Goal: Transaction & Acquisition: Book appointment/travel/reservation

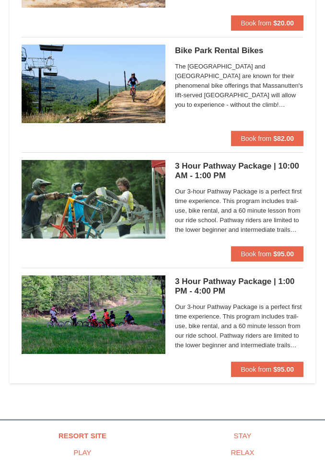
scroll to position [195, 0]
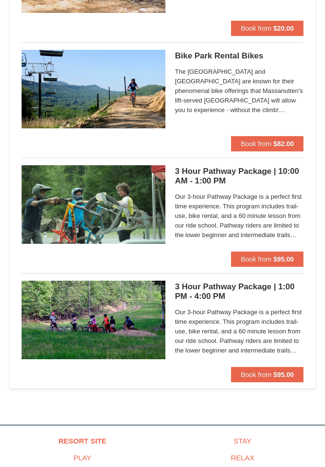
click at [264, 222] on span "Our 3-hour Pathway Package is a perfect first time experience. This program inc…" at bounding box center [239, 216] width 128 height 48
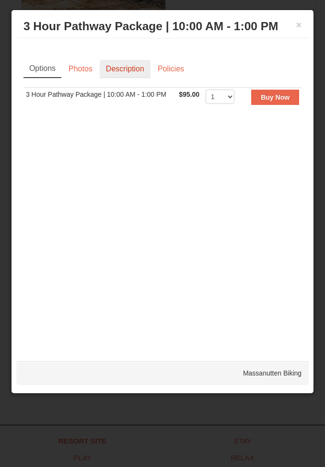
click at [129, 70] on link "Description" at bounding box center [125, 69] width 51 height 18
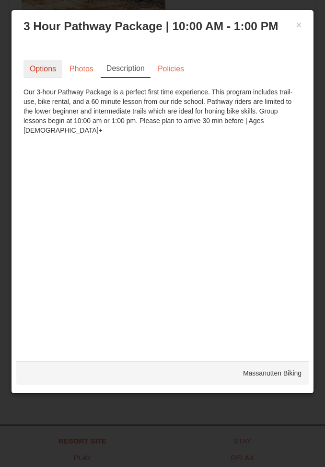
click at [52, 75] on link "Options" at bounding box center [42, 69] width 39 height 18
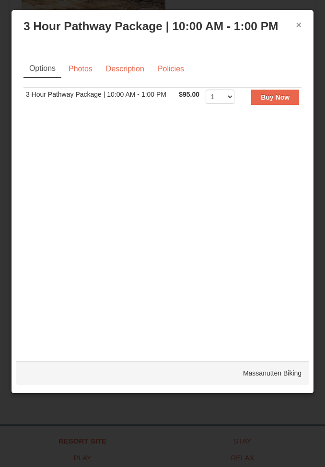
click at [297, 28] on button "×" at bounding box center [298, 25] width 6 height 10
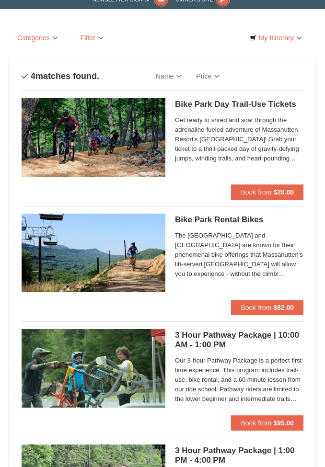
scroll to position [31, 0]
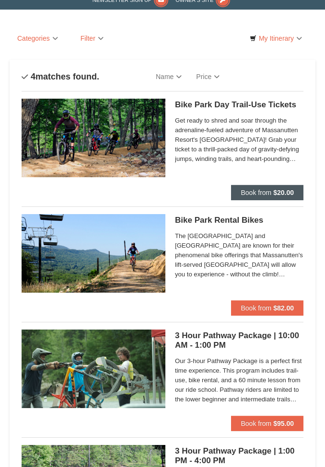
click at [268, 193] on span "Book from" at bounding box center [255, 193] width 31 height 8
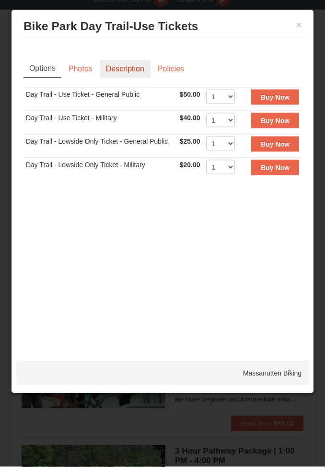
click at [123, 77] on link "Description" at bounding box center [125, 69] width 51 height 18
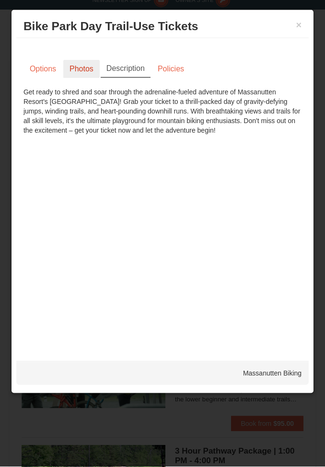
click at [84, 75] on link "Photos" at bounding box center [81, 69] width 36 height 18
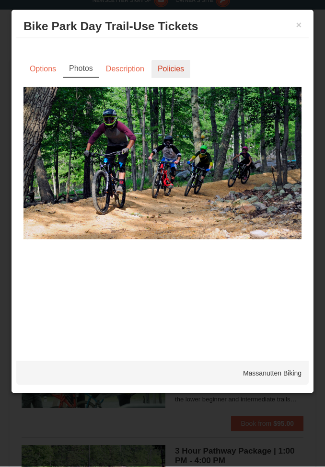
click at [178, 66] on link "Policies" at bounding box center [170, 69] width 39 height 18
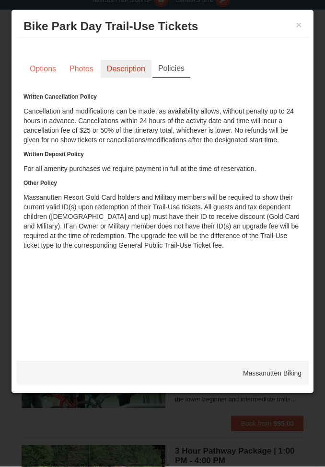
click at [130, 75] on link "Description" at bounding box center [126, 69] width 51 height 18
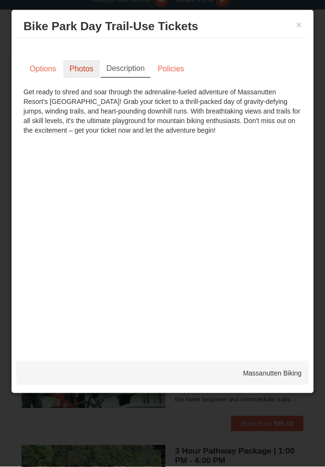
click at [83, 74] on link "Photos" at bounding box center [81, 69] width 36 height 18
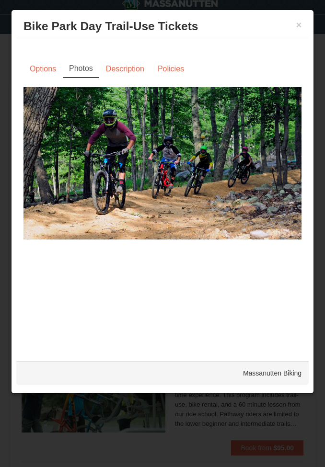
scroll to position [0, 0]
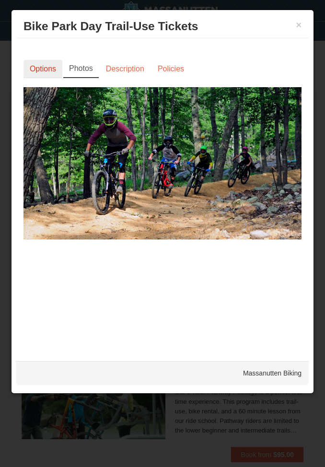
click at [48, 72] on link "Options" at bounding box center [42, 69] width 39 height 18
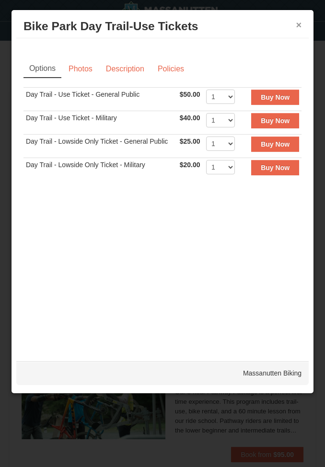
click at [297, 26] on button "×" at bounding box center [298, 25] width 6 height 10
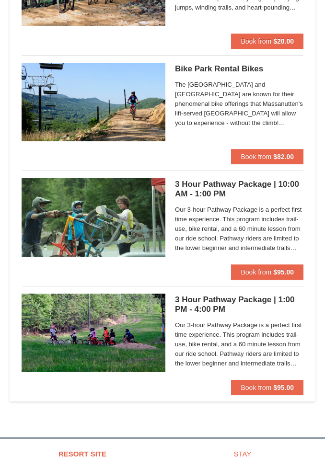
scroll to position [184, 0]
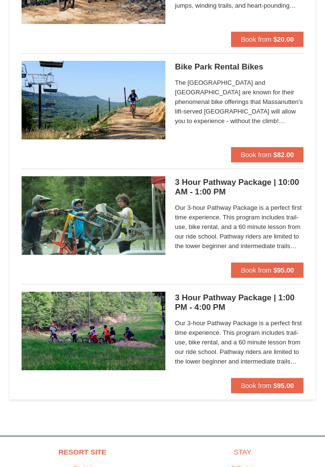
click at [274, 238] on span "Our 3-hour Pathway Package is a perfect first time experience. This program inc…" at bounding box center [239, 227] width 128 height 48
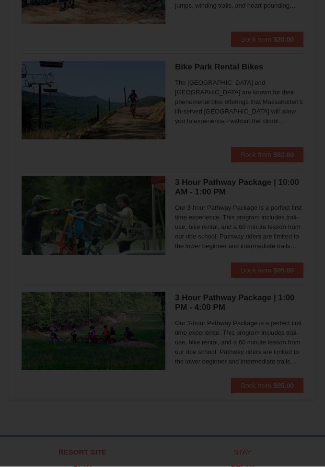
scroll to position [184, 0]
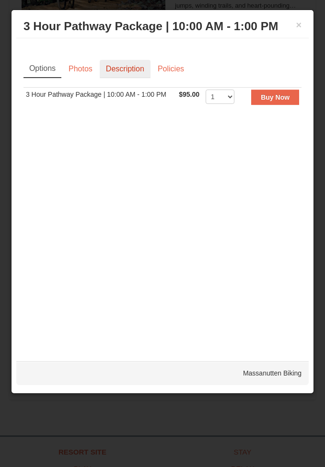
click at [132, 77] on link "Description" at bounding box center [125, 69] width 51 height 18
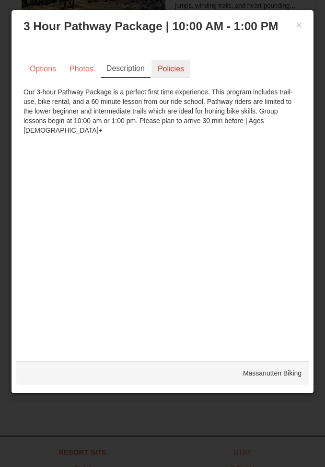
click at [172, 76] on link "Policies" at bounding box center [170, 69] width 39 height 18
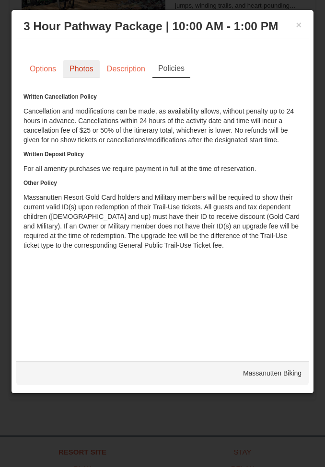
click at [82, 75] on link "Photos" at bounding box center [81, 69] width 36 height 18
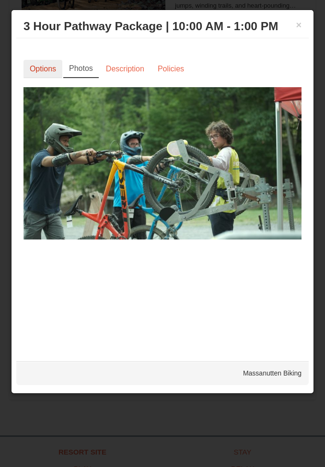
click at [49, 70] on link "Options" at bounding box center [42, 69] width 39 height 18
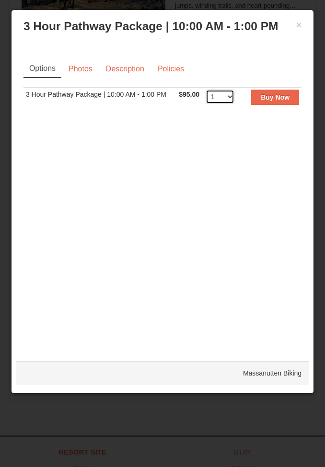
click at [229, 98] on select "1 2 3 4 5 6" at bounding box center [219, 97] width 29 height 14
click at [301, 23] on button "×" at bounding box center [298, 25] width 6 height 10
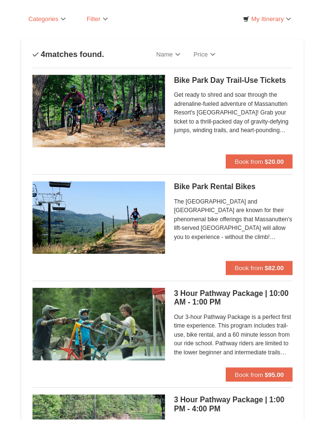
scroll to position [49, 0]
